Goal: Find specific page/section: Find specific page/section

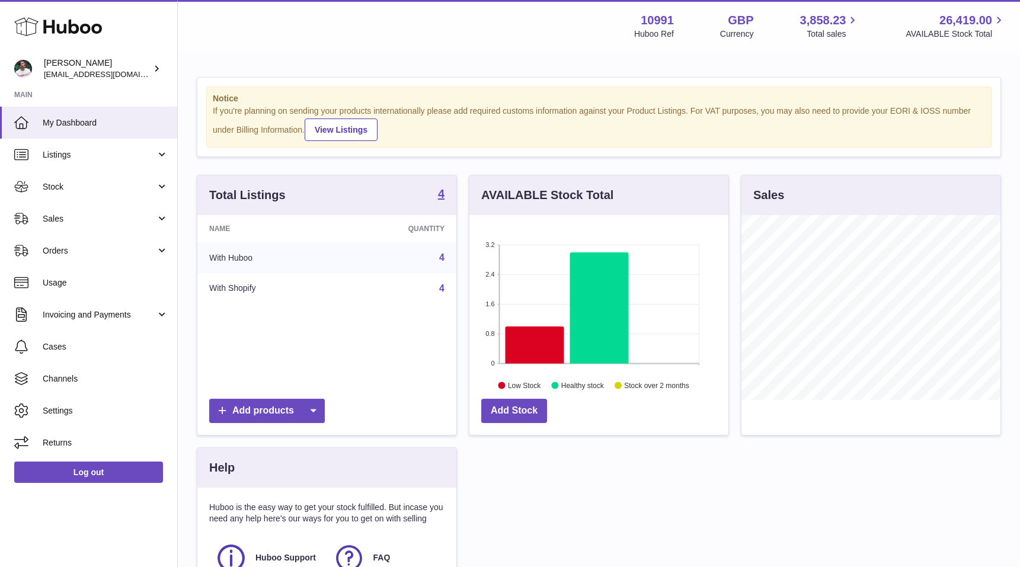
scroll to position [185, 259]
click at [84, 191] on span "Stock" at bounding box center [99, 186] width 113 height 11
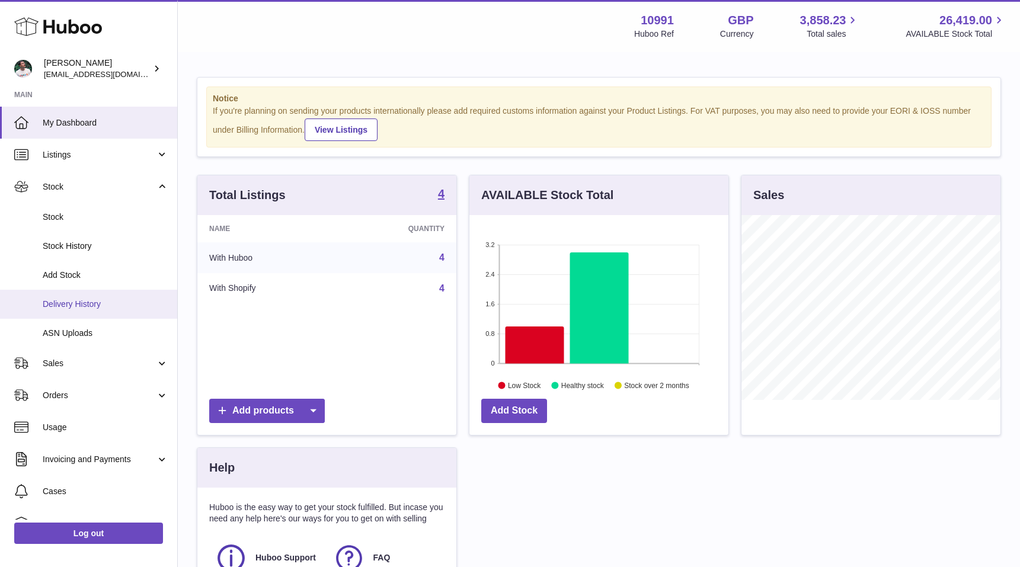
click at [87, 313] on link "Delivery History" at bounding box center [88, 304] width 177 height 29
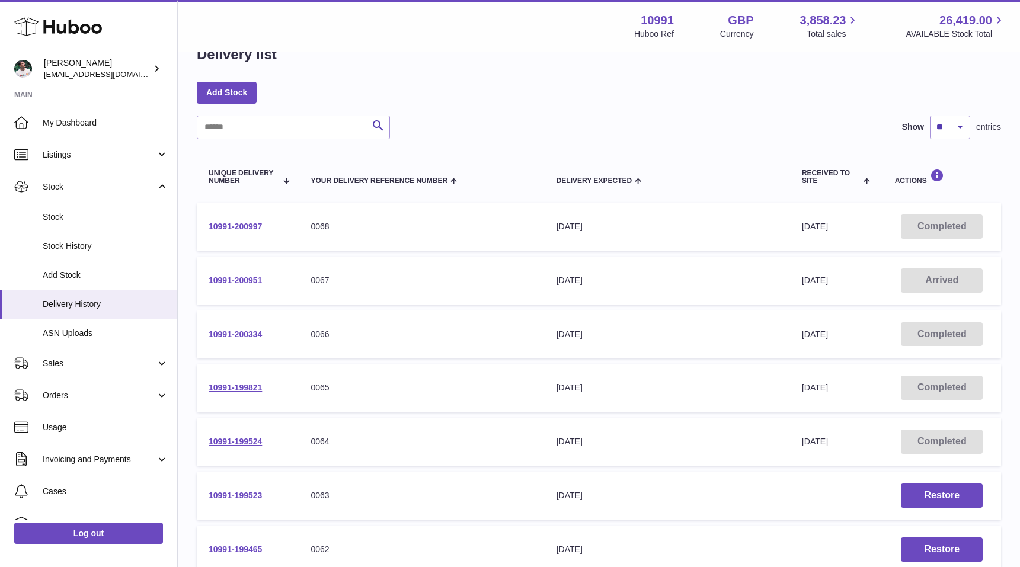
scroll to position [35, 0]
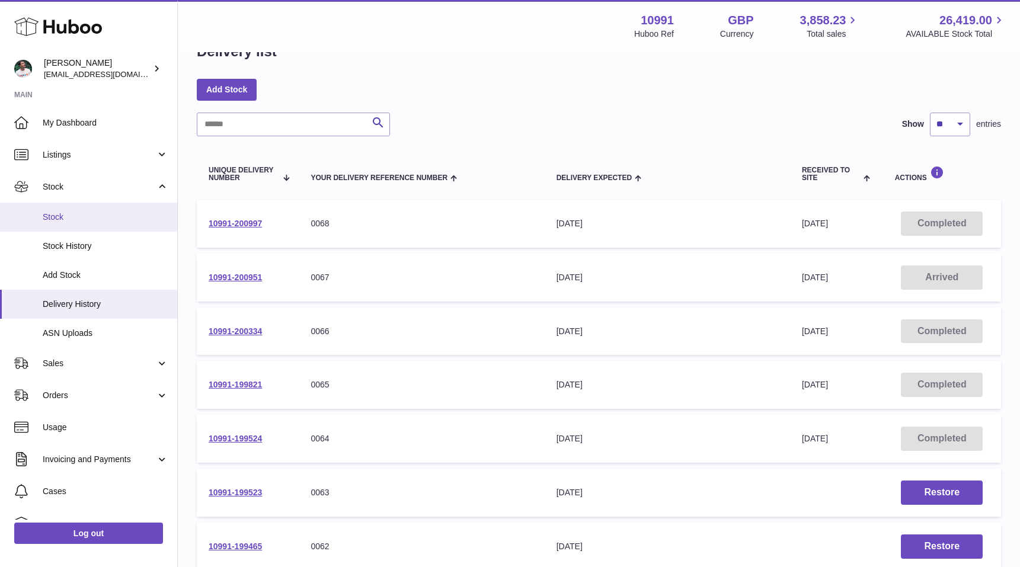
click at [110, 218] on span "Stock" at bounding box center [106, 217] width 126 height 11
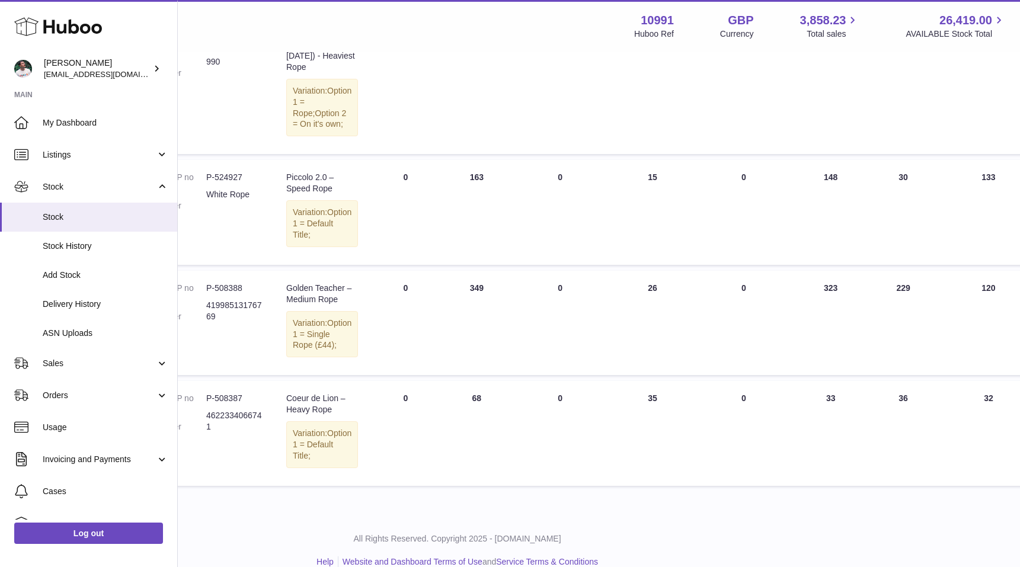
scroll to position [209, 0]
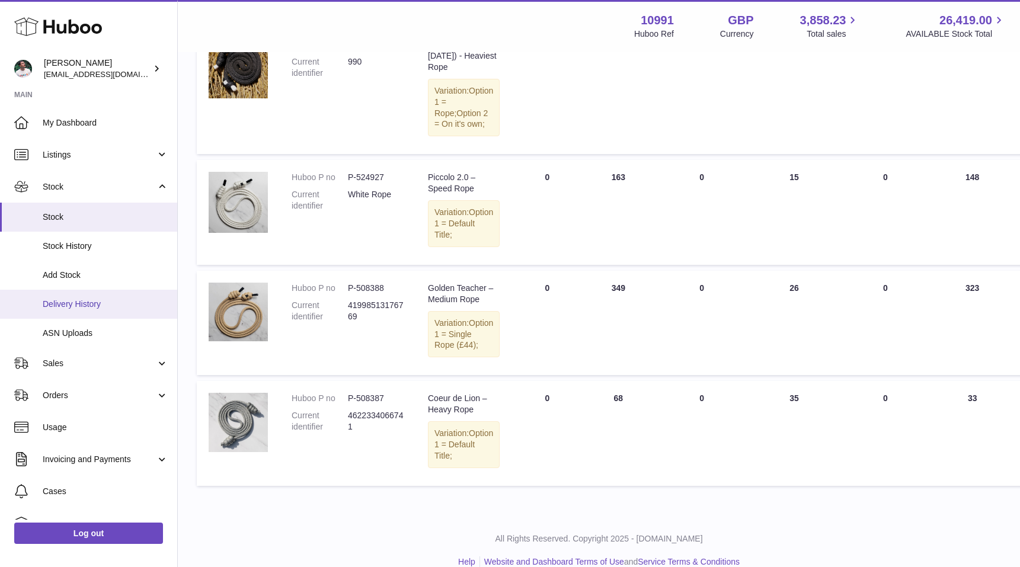
click at [103, 297] on link "Delivery History" at bounding box center [88, 304] width 177 height 29
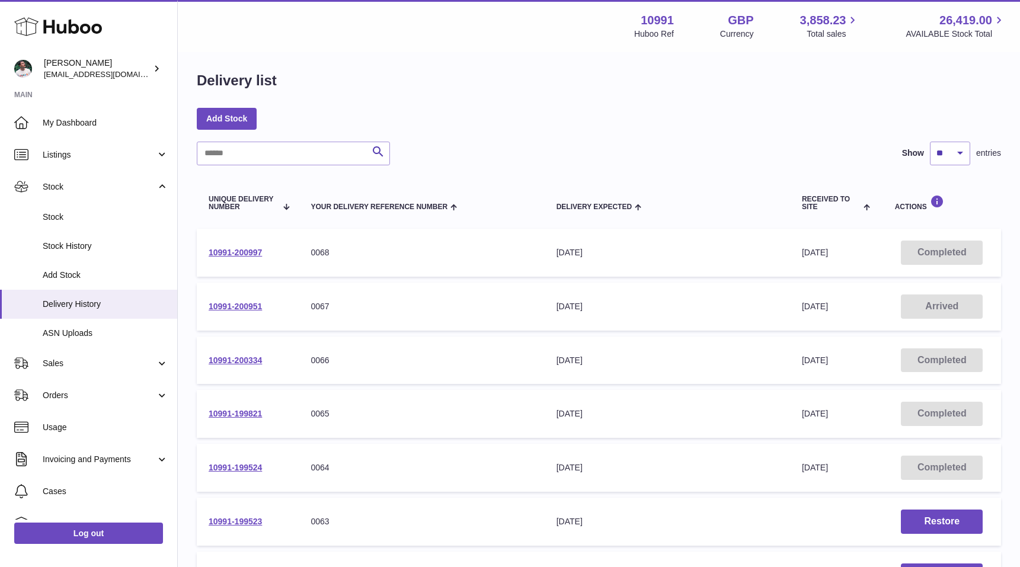
scroll to position [19, 0]
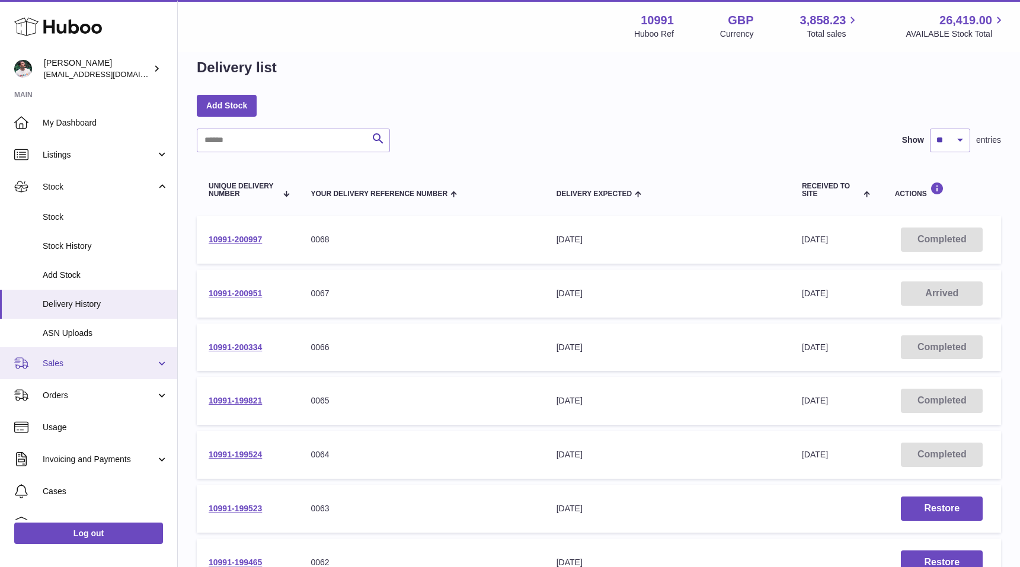
click at [89, 369] on span "Sales" at bounding box center [99, 363] width 113 height 11
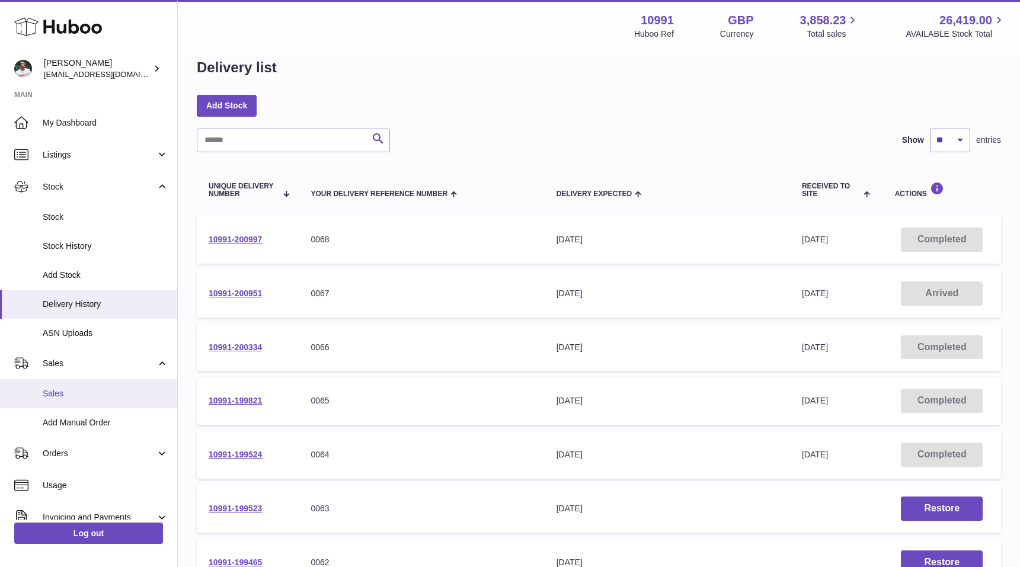
click at [91, 389] on span "Sales" at bounding box center [106, 393] width 126 height 11
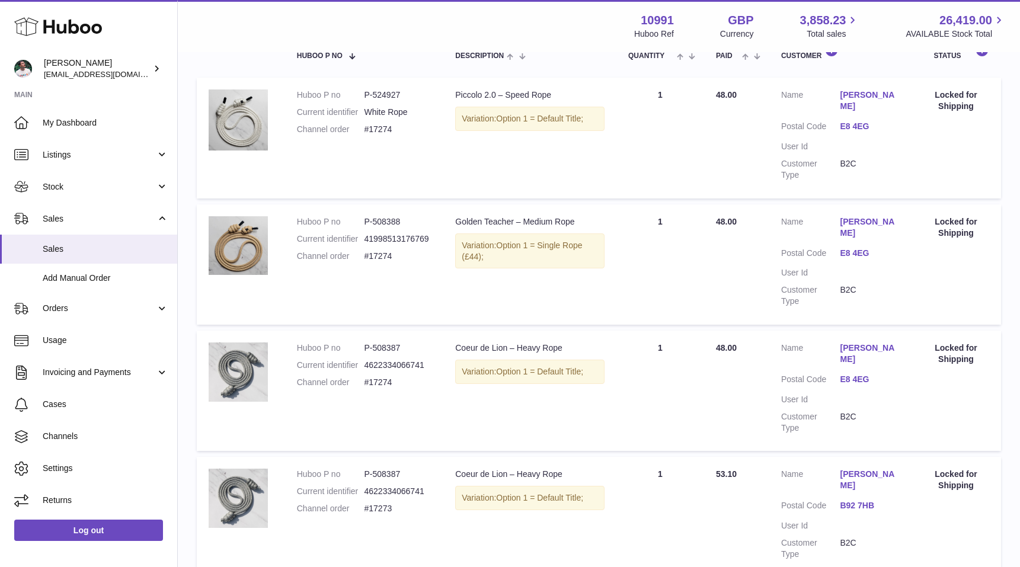
scroll to position [216, 0]
